Goal: Information Seeking & Learning: Find contact information

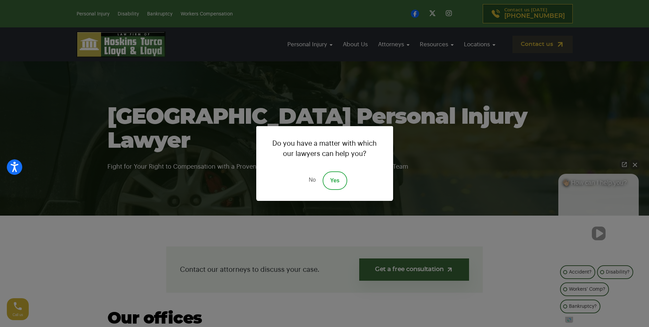
click at [312, 180] on link "No" at bounding box center [312, 180] width 21 height 18
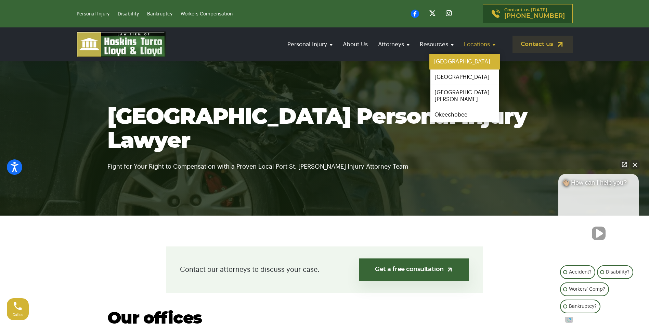
click at [449, 60] on link "[GEOGRAPHIC_DATA]" at bounding box center [465, 61] width 71 height 15
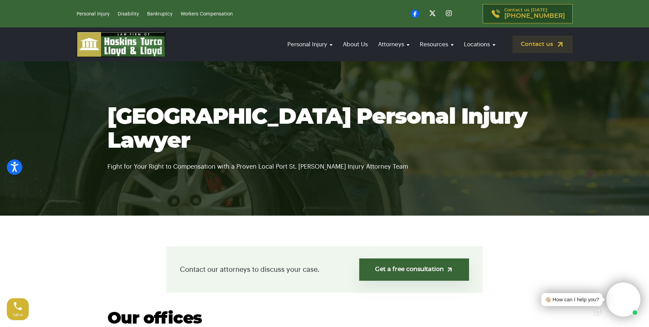
click at [419, 15] on icon at bounding box center [415, 14] width 8 height 8
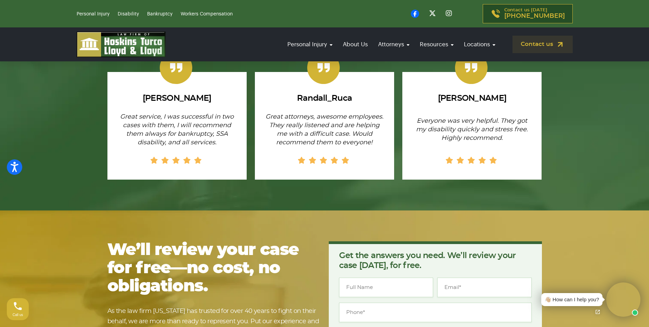
scroll to position [4507, 0]
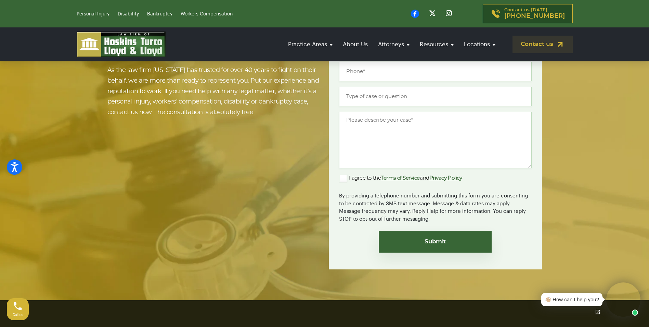
scroll to position [1472, 0]
